Goal: Find specific page/section: Find specific page/section

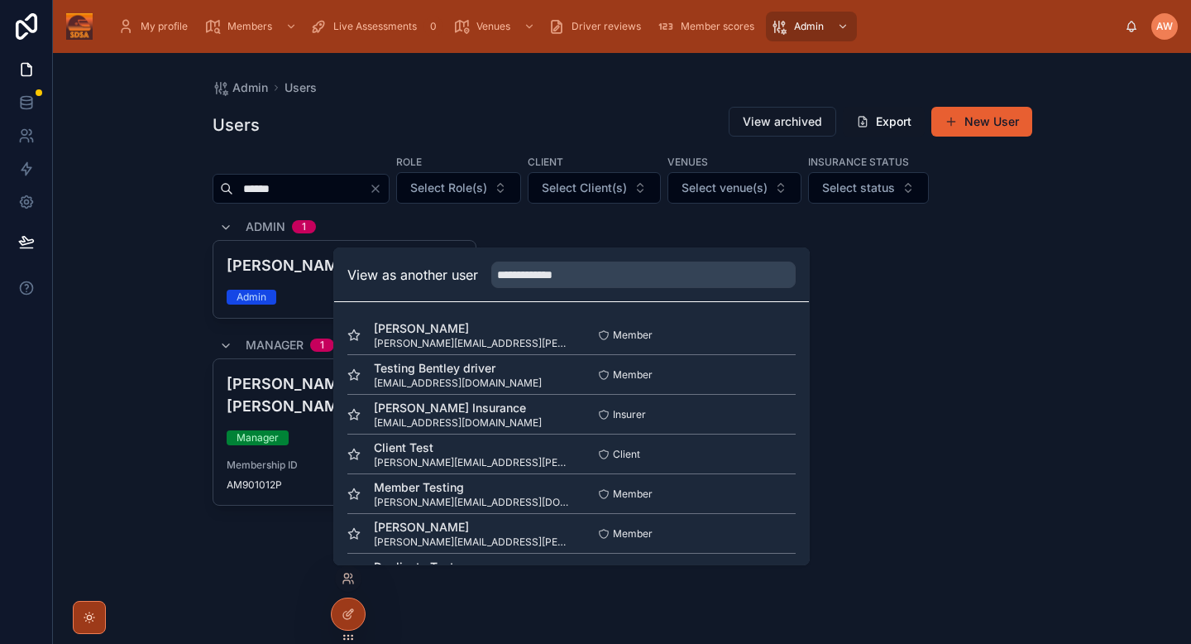
click at [355, 118] on div "Users View archived Export New User" at bounding box center [623, 125] width 820 height 38
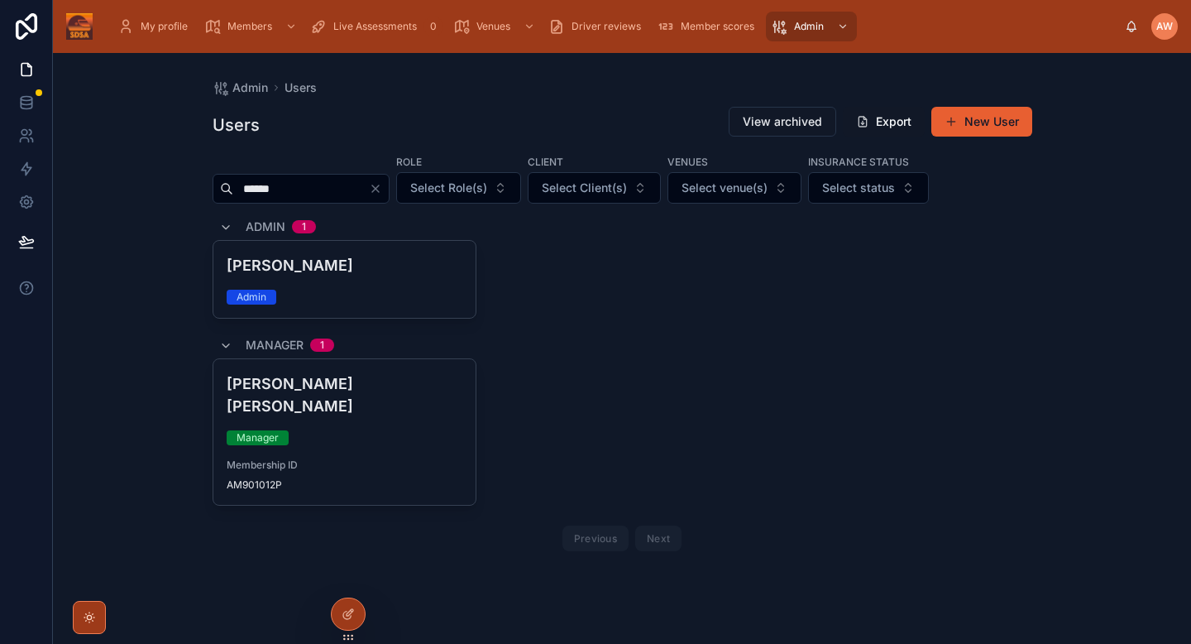
click at [382, 189] on icon "Clear" at bounding box center [375, 188] width 13 height 13
click at [306, 185] on input "text" at bounding box center [301, 188] width 136 height 23
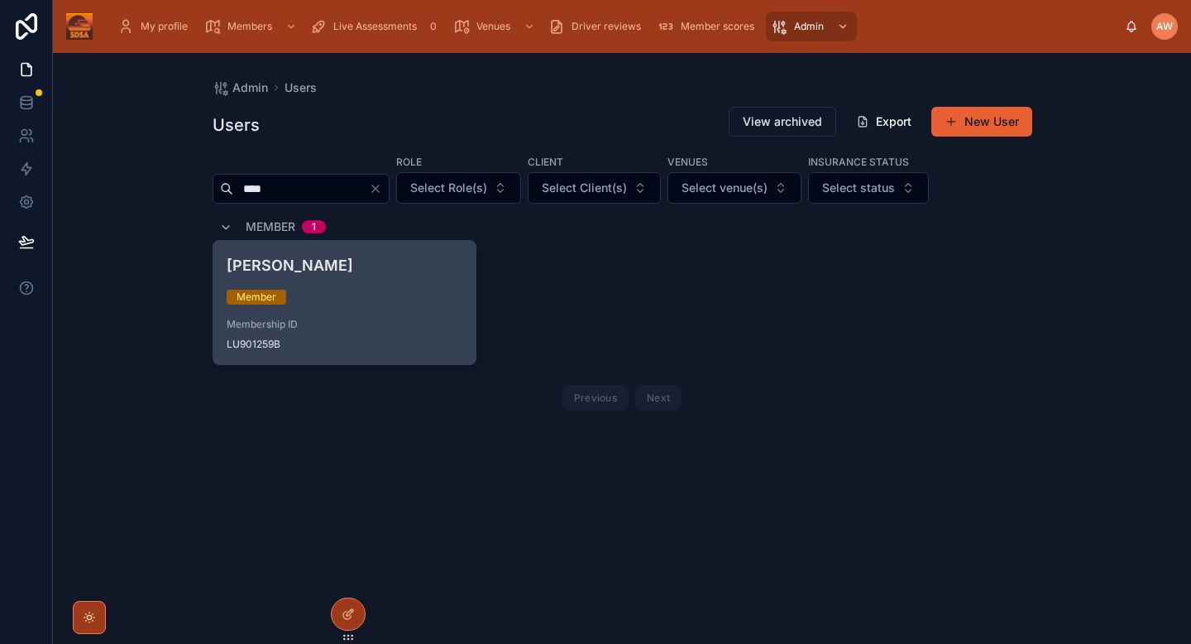
type input "****"
click at [352, 303] on div "Member" at bounding box center [345, 297] width 237 height 15
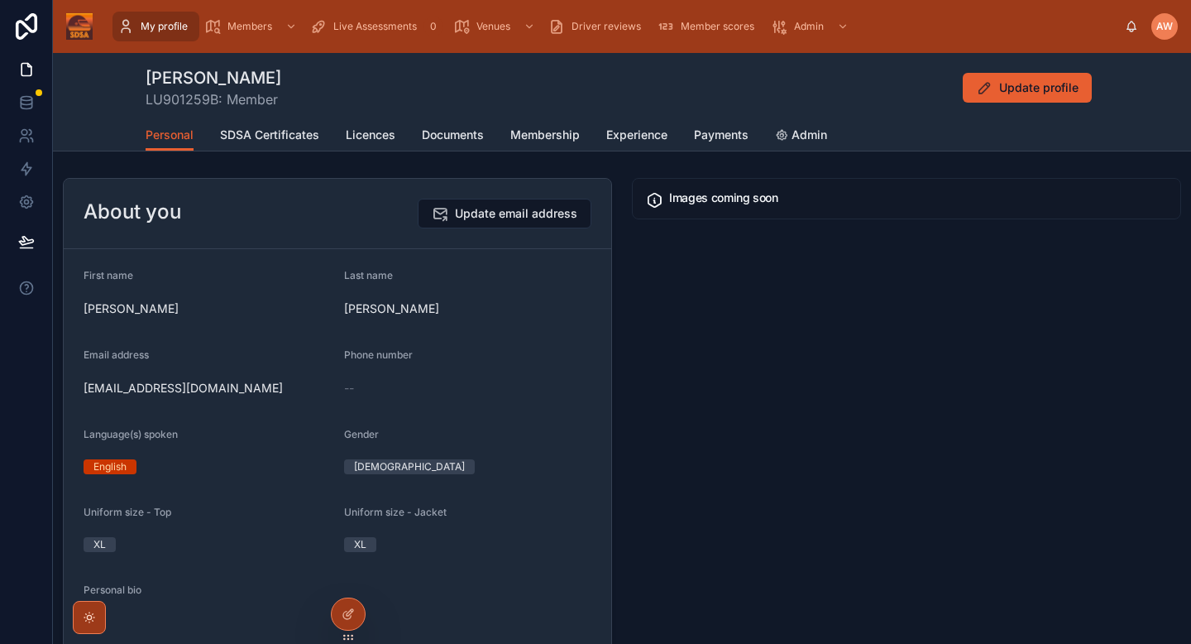
click at [301, 134] on span "SDSA Certificates" at bounding box center [269, 135] width 99 height 17
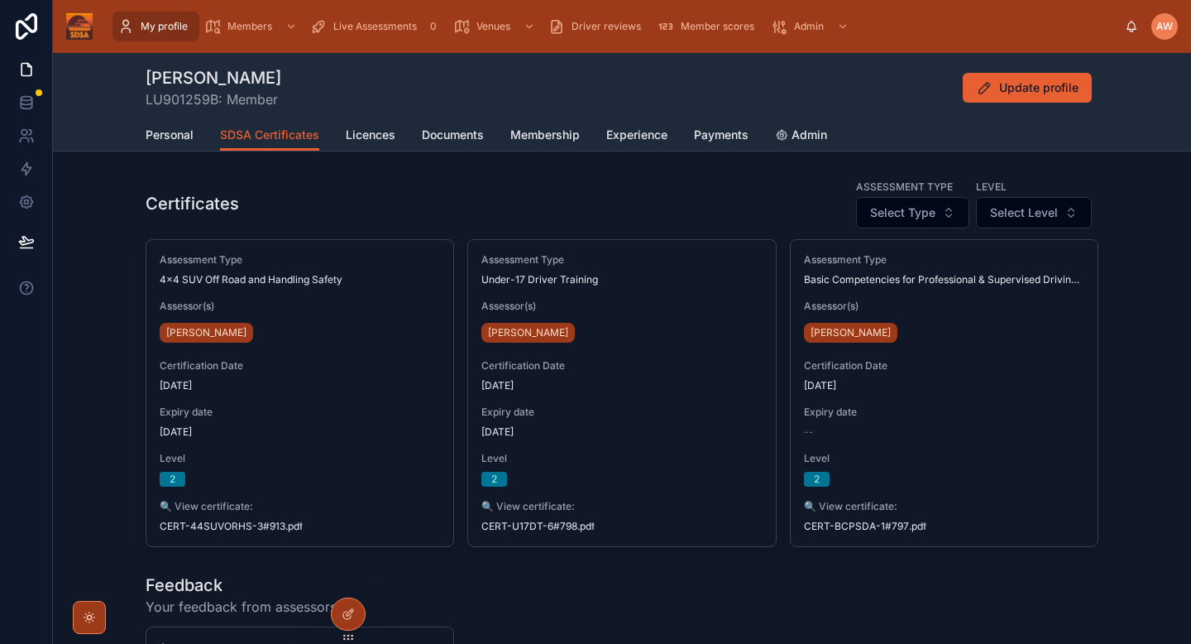
click at [400, 137] on div "Personal SDSA Certificates Licences Documents Membership Experience Payments Ad…" at bounding box center [622, 134] width 953 height 31
click at [465, 141] on span "Documents" at bounding box center [453, 135] width 62 height 17
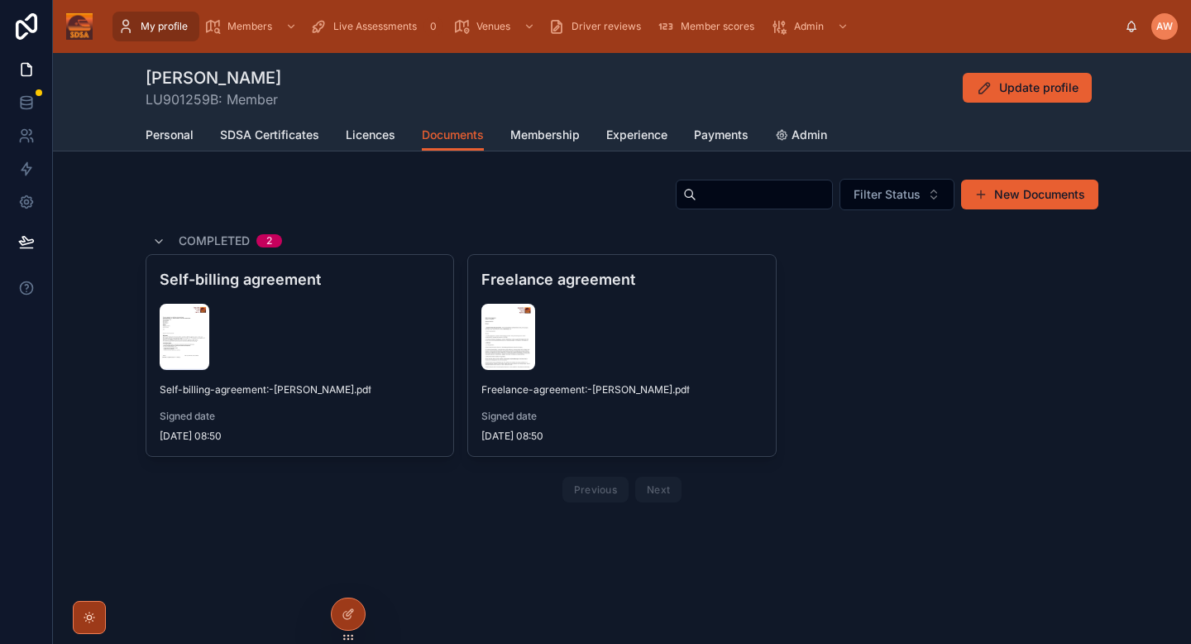
click at [378, 137] on span "Licences" at bounding box center [371, 135] width 50 height 17
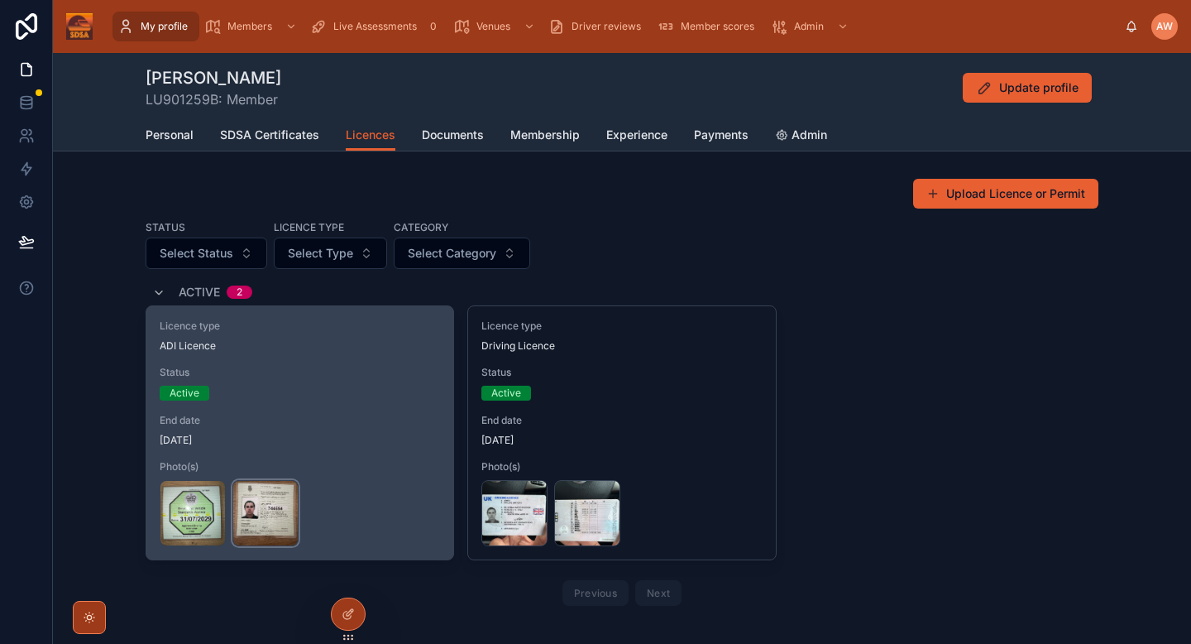
click at [254, 504] on div "IMG_2063 .jpeg" at bounding box center [265, 513] width 66 height 66
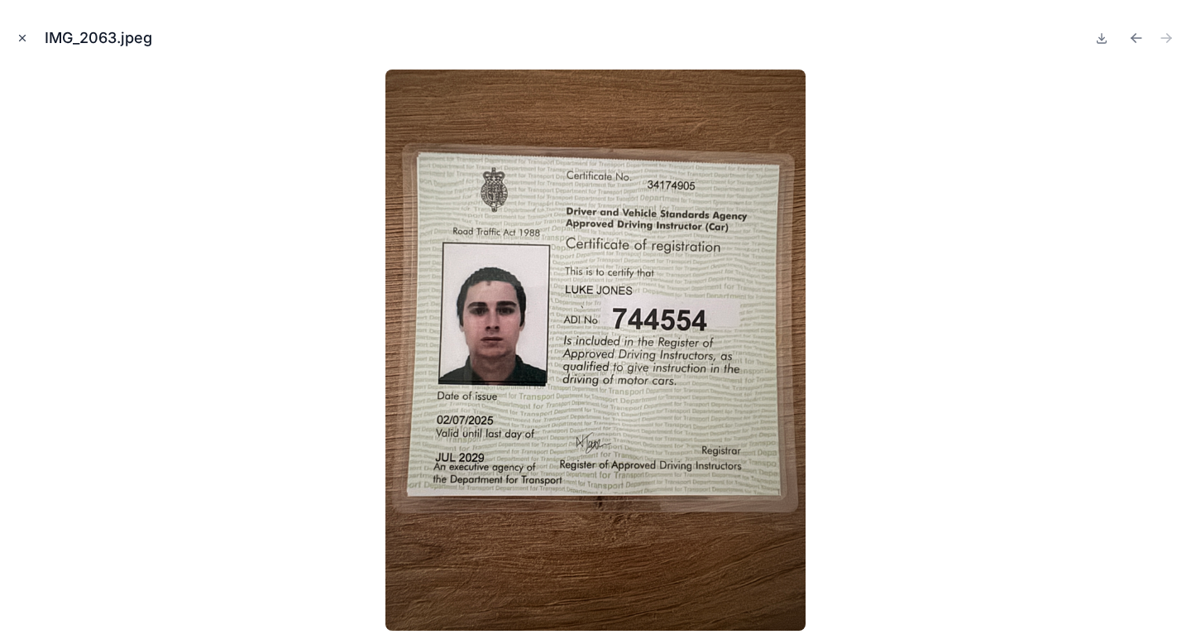
click at [25, 36] on icon "Close modal" at bounding box center [23, 38] width 12 height 12
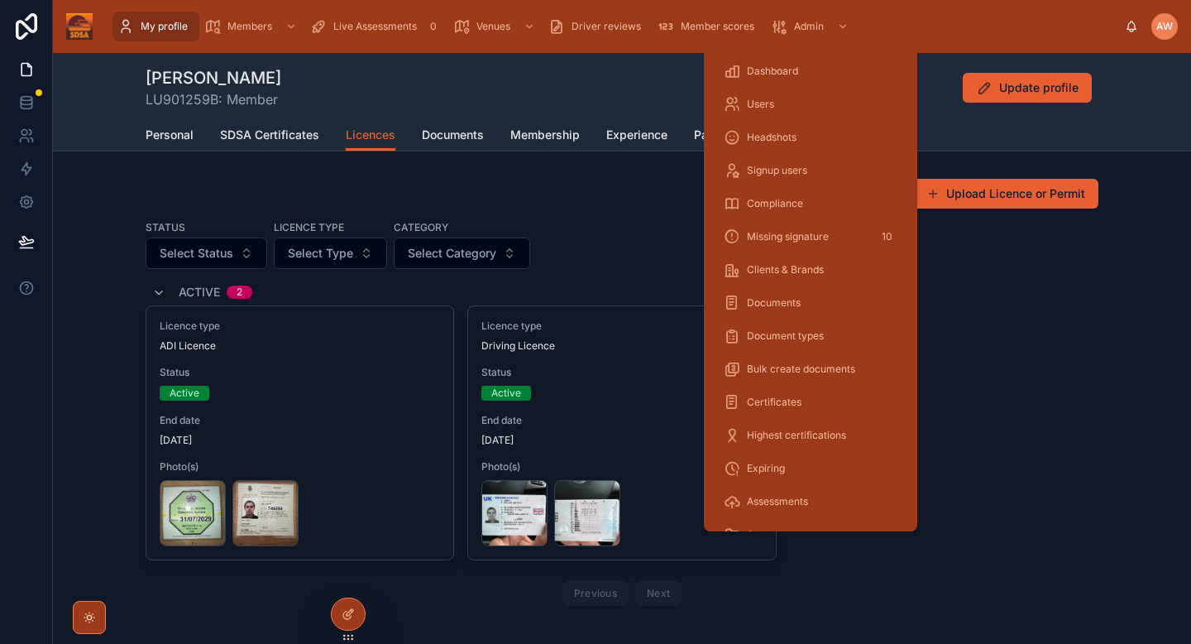
scroll to position [324, 0]
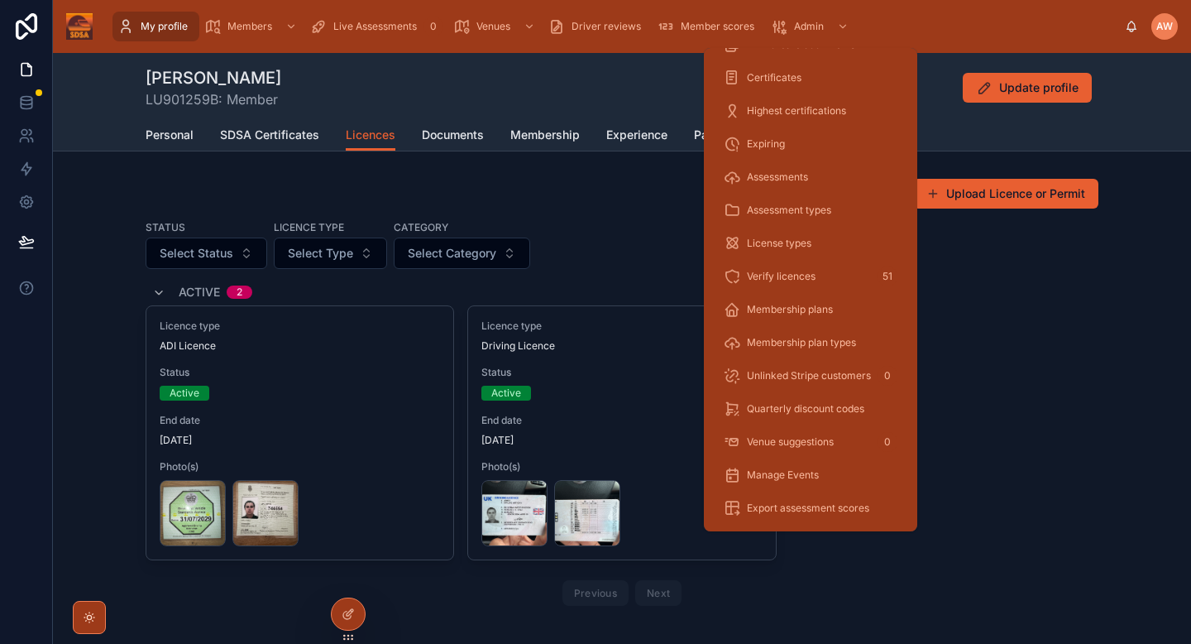
click at [793, 287] on div "Verify licences 51" at bounding box center [811, 276] width 174 height 26
